Goal: Transaction & Acquisition: Book appointment/travel/reservation

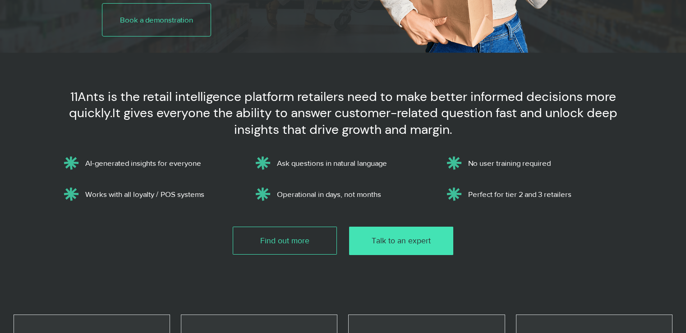
scroll to position [271, 0]
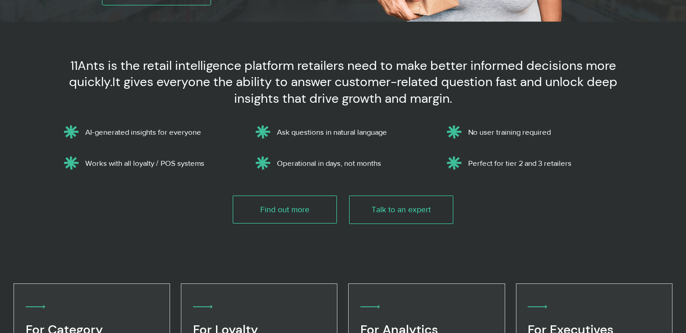
click at [400, 213] on span "Talk to an expert" at bounding box center [401, 209] width 59 height 11
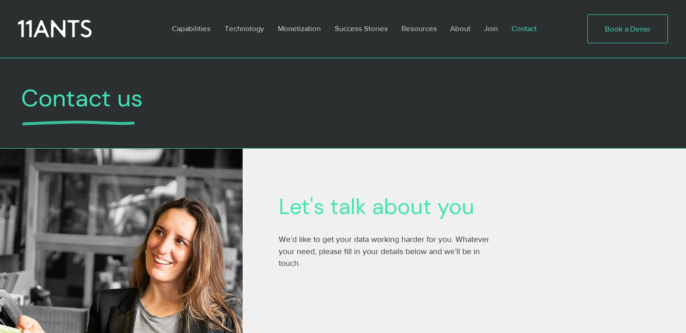
click at [617, 28] on span "Book a Demo" at bounding box center [628, 28] width 46 height 11
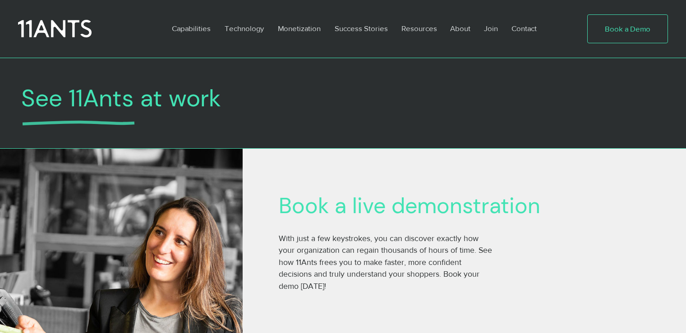
click at [627, 25] on span "Book a Demo" at bounding box center [628, 28] width 46 height 11
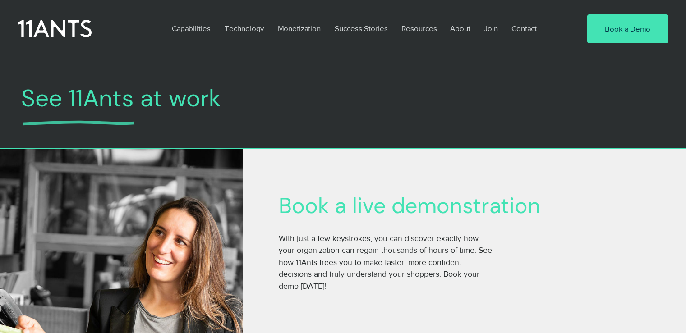
click at [634, 127] on div at bounding box center [343, 107] width 686 height 82
